Goal: Task Accomplishment & Management: Manage account settings

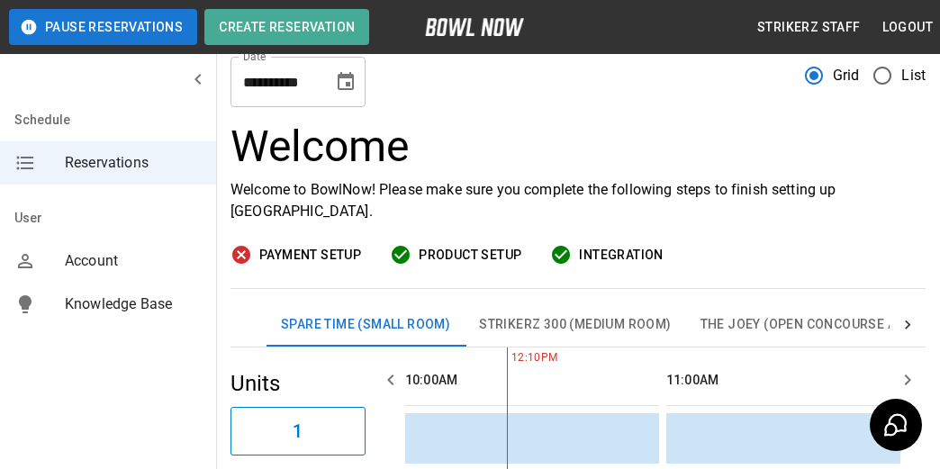
scroll to position [90, 0]
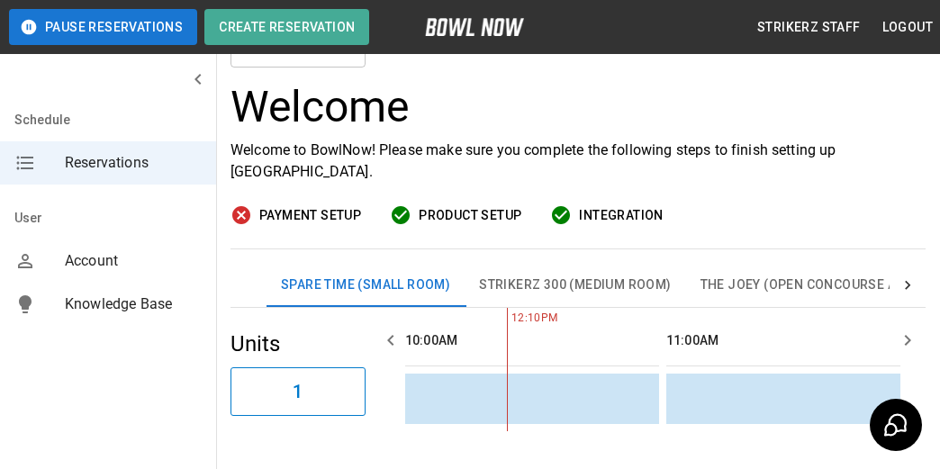
click at [315, 209] on span "Payment Setup" at bounding box center [310, 215] width 102 height 23
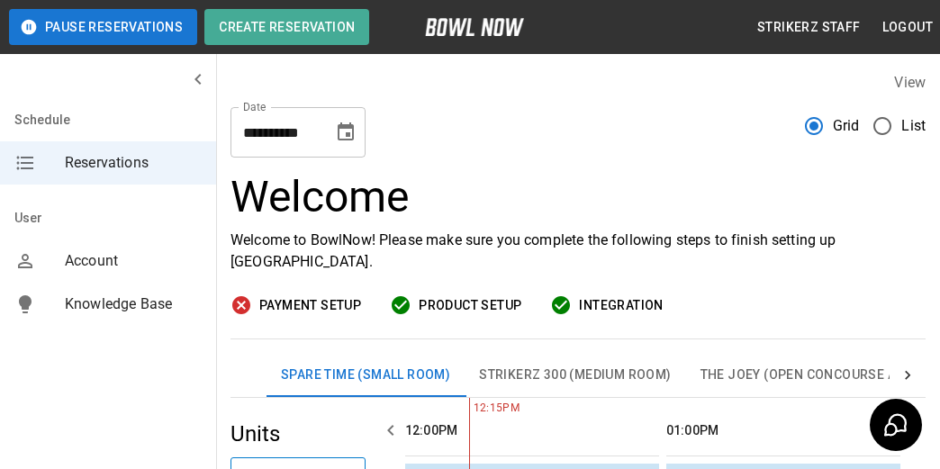
click at [908, 29] on button "Logout" at bounding box center [908, 27] width 65 height 33
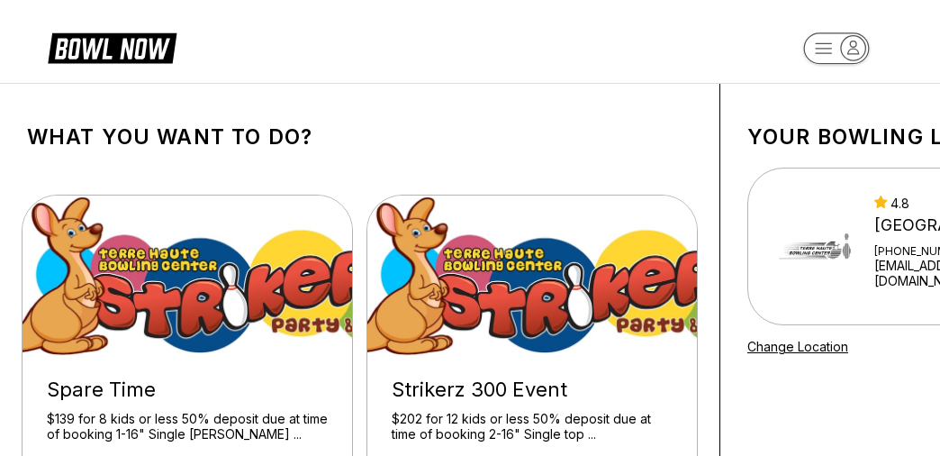
click at [100, 45] on icon at bounding box center [126, 49] width 87 height 21
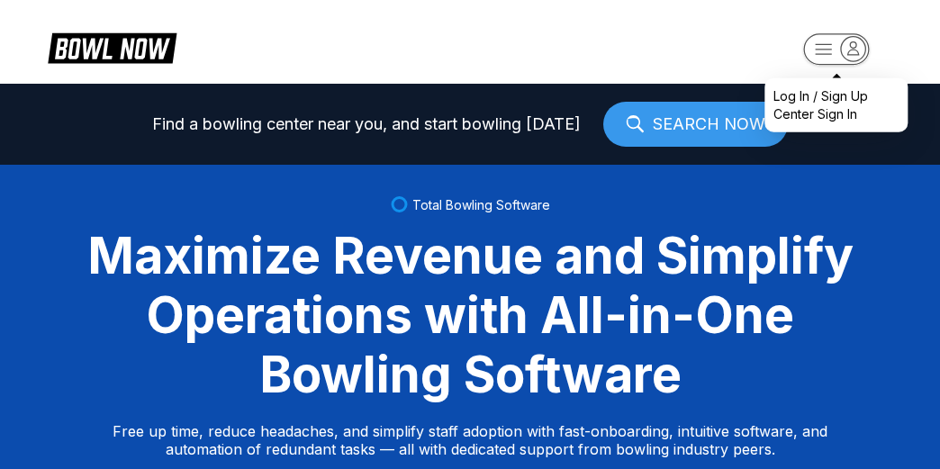
click at [838, 37] on rect "button" at bounding box center [837, 49] width 66 height 32
click at [823, 101] on div "Log In / Sign Up" at bounding box center [821, 96] width 95 height 18
select select "**"
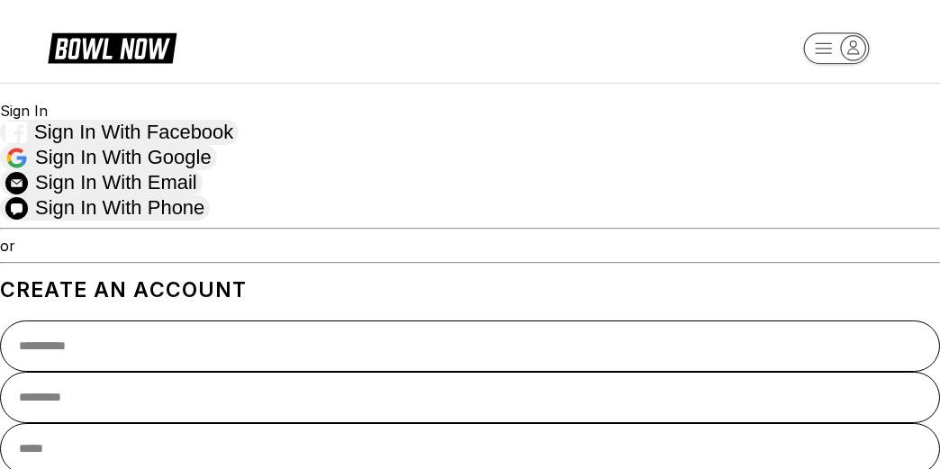
scroll to position [90, 0]
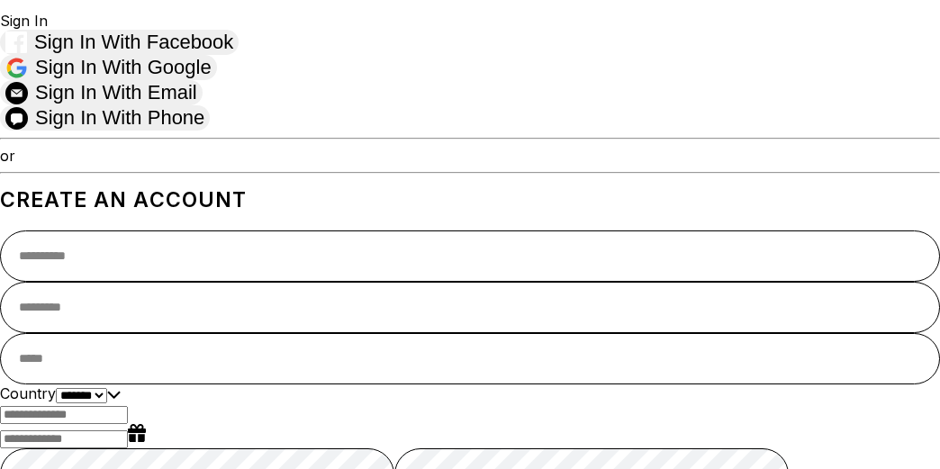
click at [197, 88] on span "Sign in with Email" at bounding box center [116, 92] width 162 height 23
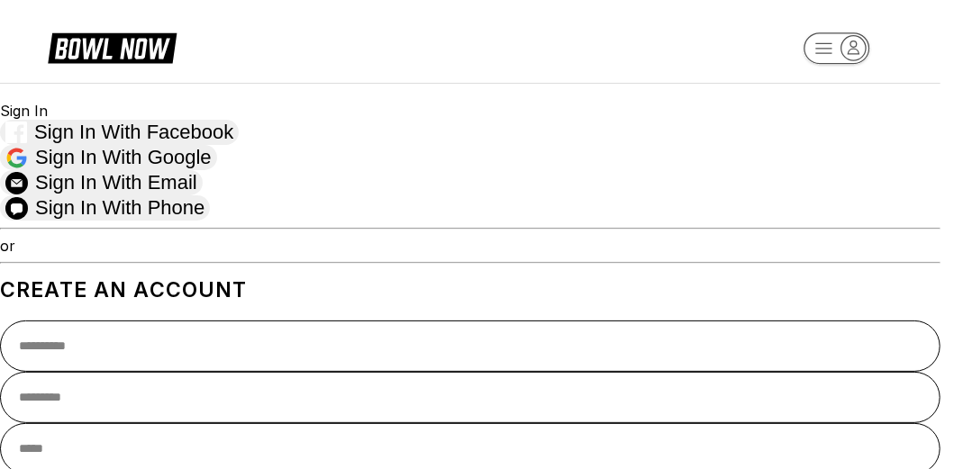
type input "**********"
drag, startPoint x: 425, startPoint y: 321, endPoint x: 404, endPoint y: 277, distance: 49.2
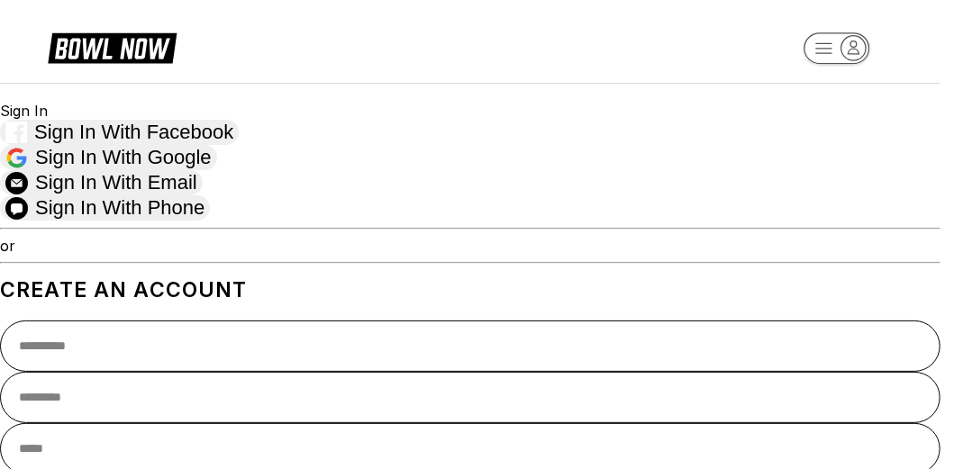
type input "**********"
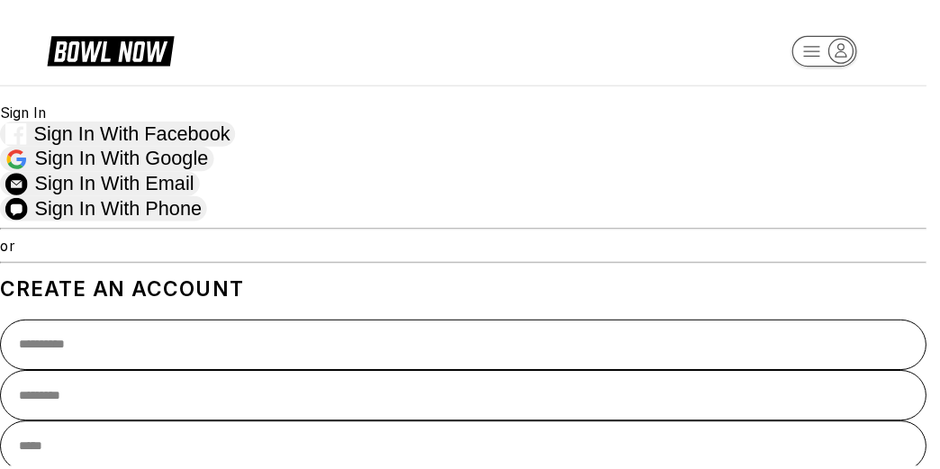
scroll to position [32, 0]
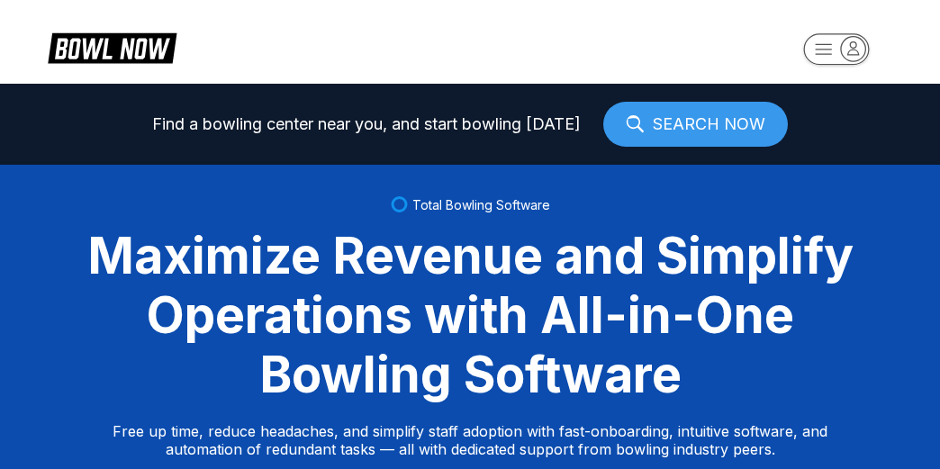
click at [840, 47] on rect "button" at bounding box center [837, 49] width 66 height 32
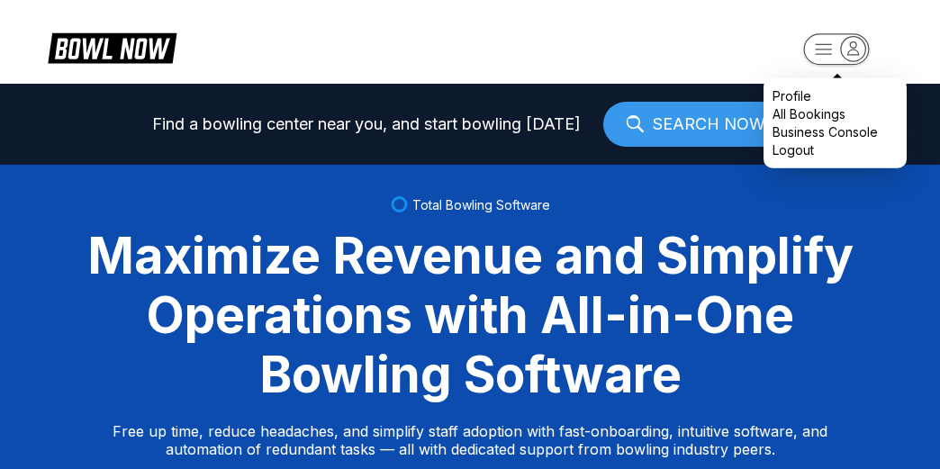
click at [812, 99] on div "Profile" at bounding box center [792, 96] width 39 height 18
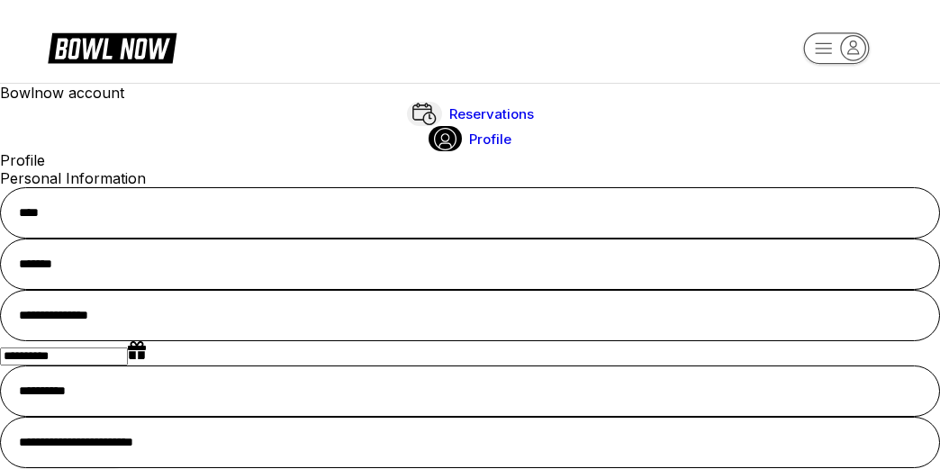
click at [857, 54] on icon "button" at bounding box center [854, 47] width 11 height 13
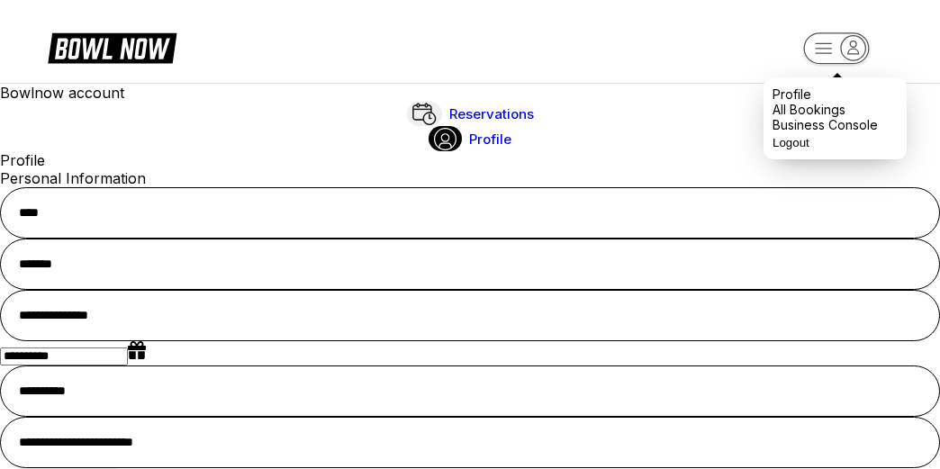
click at [832, 117] on div "All Bookings" at bounding box center [809, 109] width 73 height 15
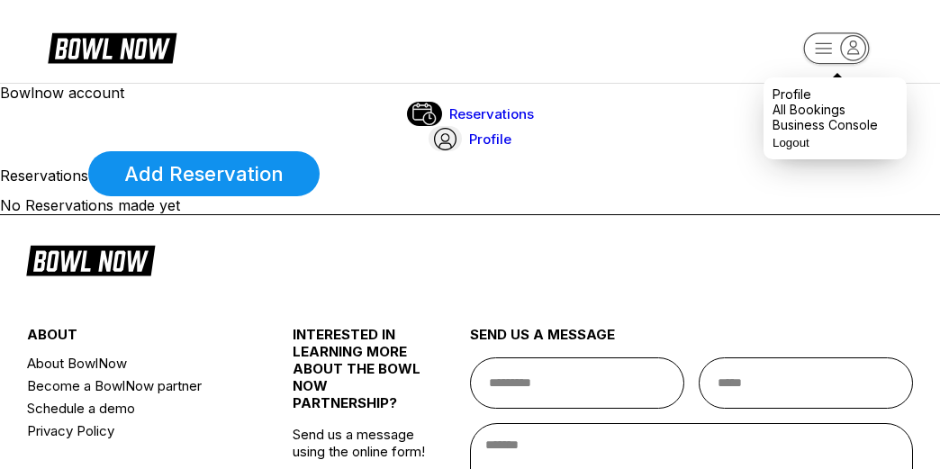
click at [854, 52] on icon "button" at bounding box center [853, 48] width 24 height 24
click at [822, 132] on div "Business Console" at bounding box center [825, 124] width 105 height 15
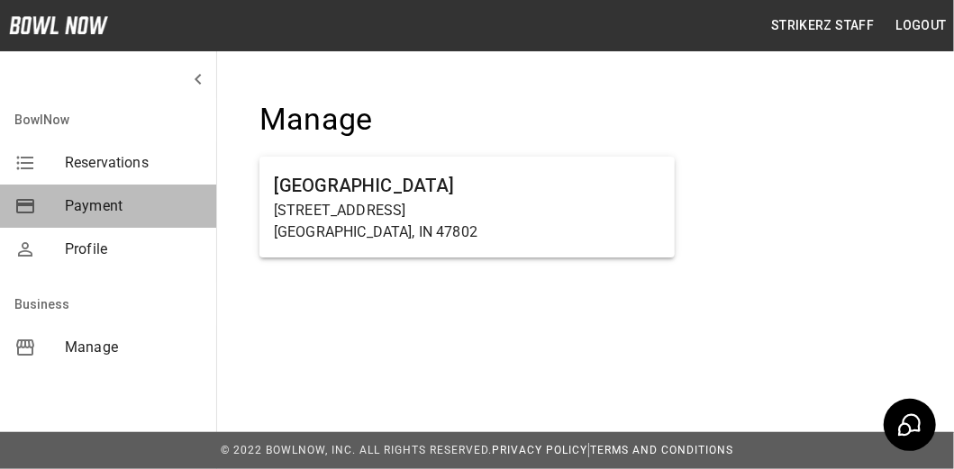
click at [97, 204] on span "Payment" at bounding box center [133, 206] width 137 height 22
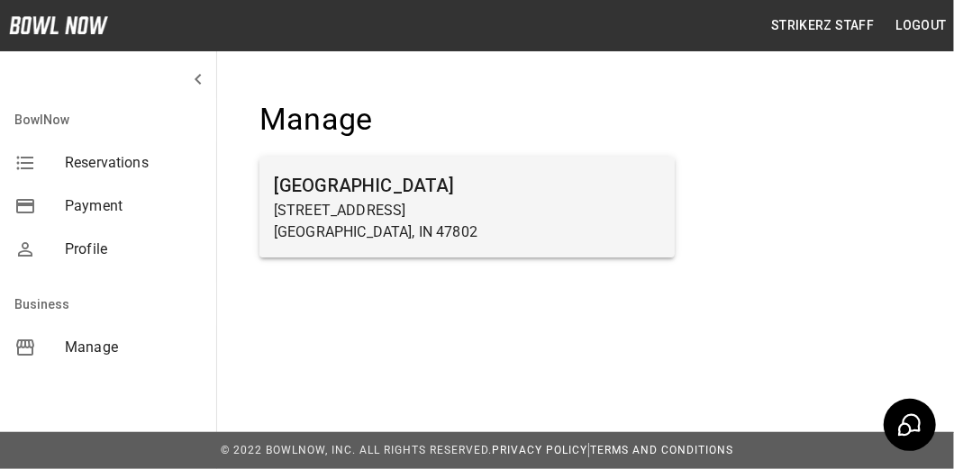
click at [336, 182] on h6 "[GEOGRAPHIC_DATA]" at bounding box center [467, 185] width 386 height 29
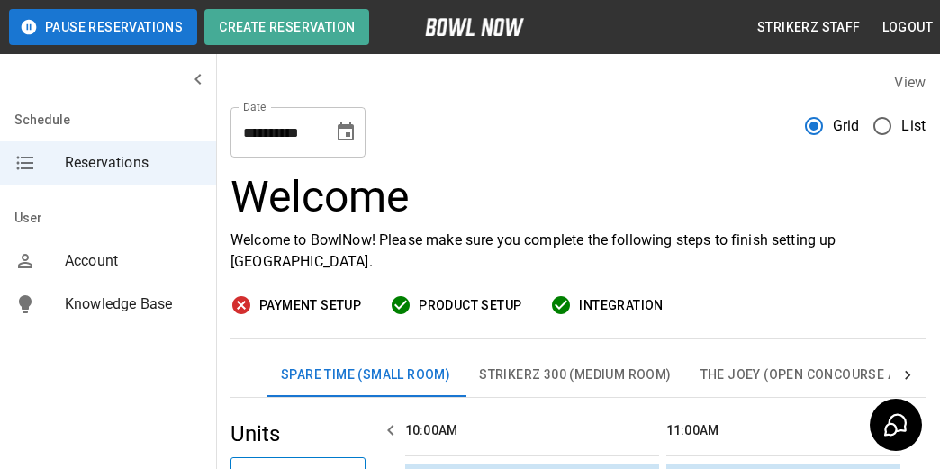
scroll to position [0, 522]
